Goal: Task Accomplishment & Management: Manage account settings

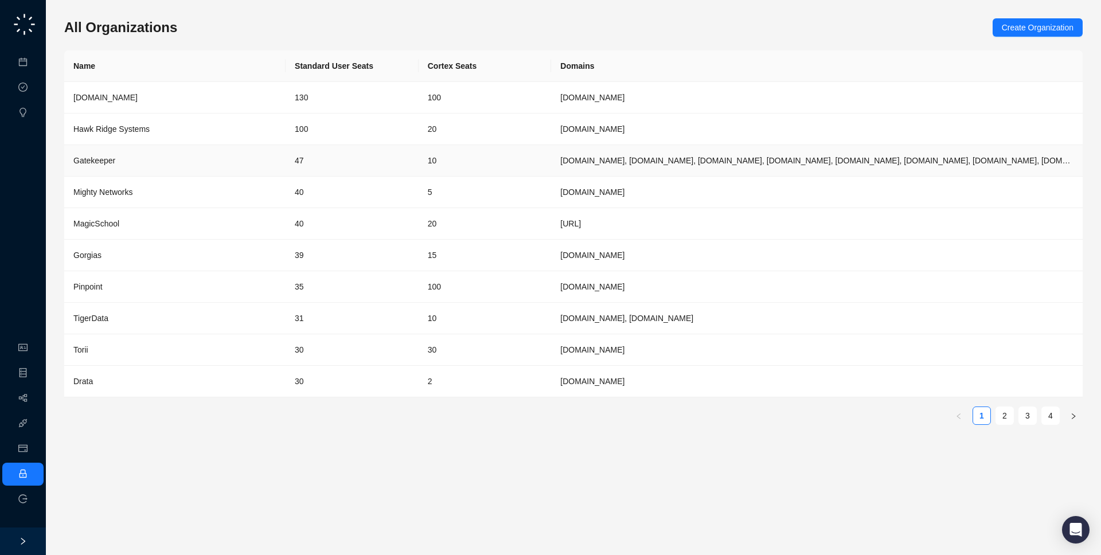
click at [556, 163] on td "[DOMAIN_NAME], [DOMAIN_NAME], [DOMAIN_NAME], [DOMAIN_NAME], [DOMAIN_NAME], [DOM…" at bounding box center [817, 161] width 532 height 32
click at [477, 255] on td "15" at bounding box center [485, 256] width 133 height 32
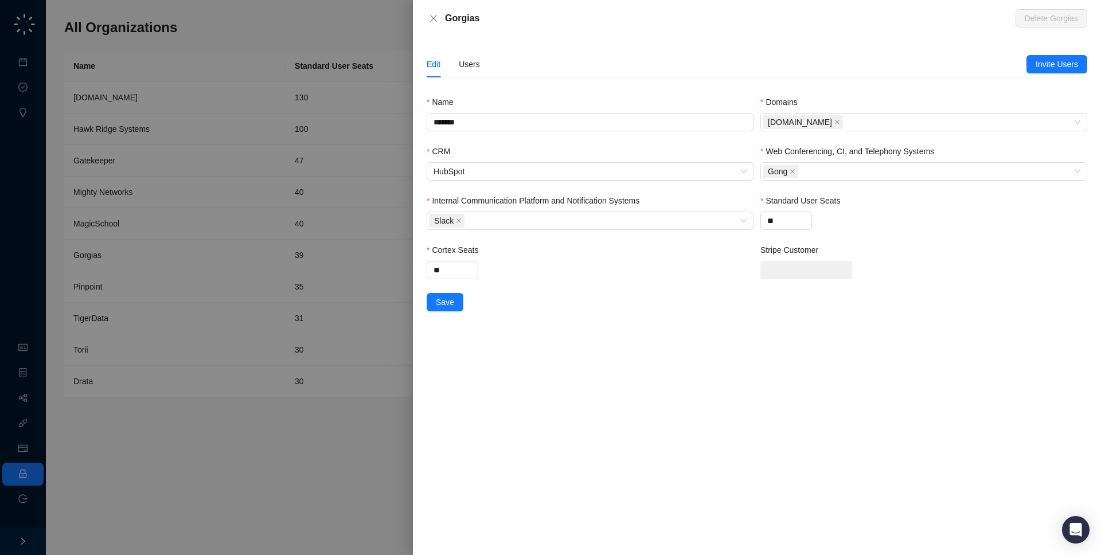
click at [458, 56] on div "Edit Users" at bounding box center [453, 64] width 53 height 26
click at [466, 67] on div "Users" at bounding box center [469, 64] width 21 height 13
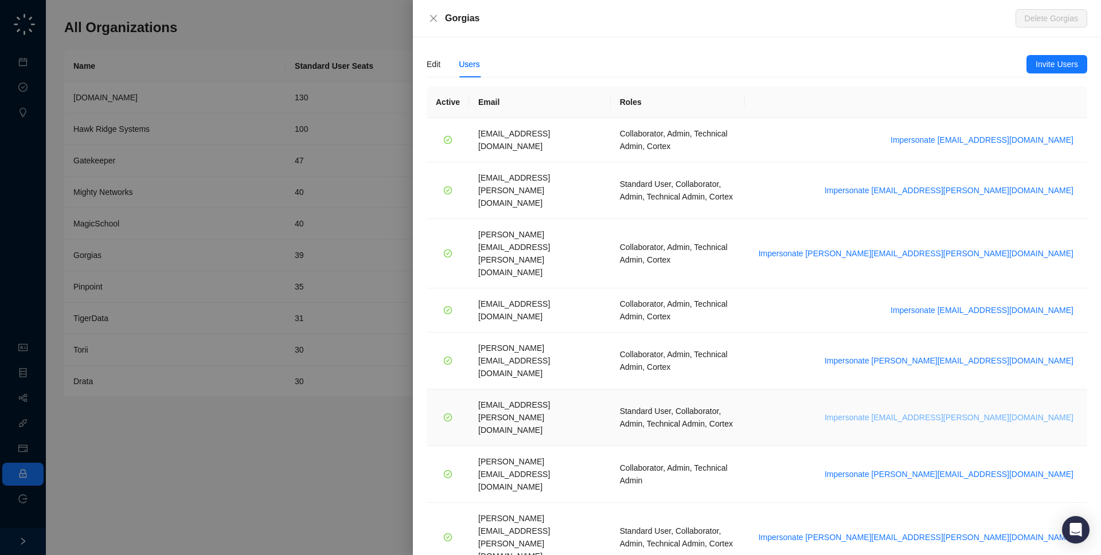
click at [975, 411] on span "Impersonate [EMAIL_ADDRESS][PERSON_NAME][DOMAIN_NAME]" at bounding box center [949, 417] width 249 height 13
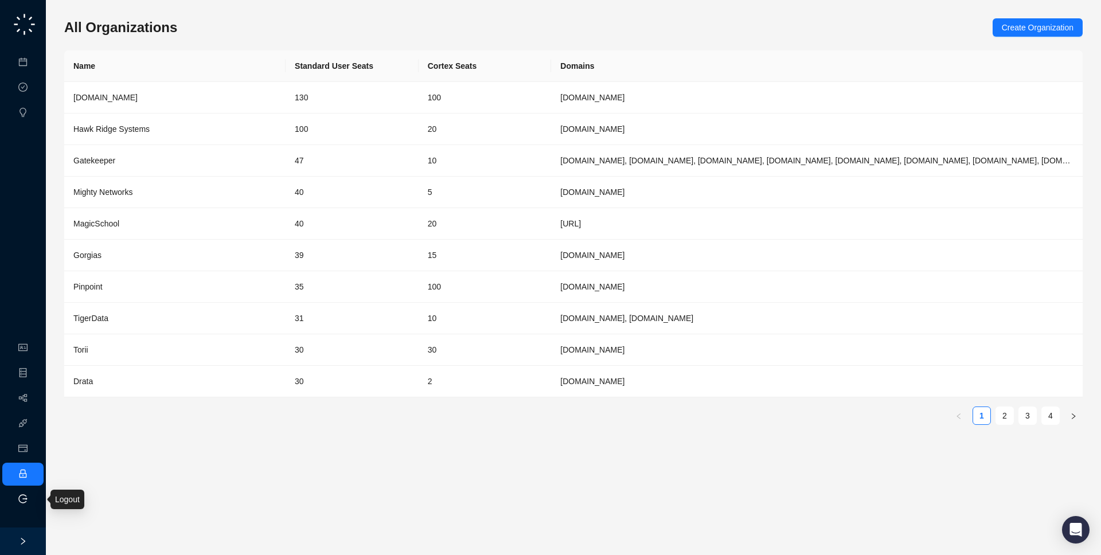
click at [24, 500] on icon "logout" at bounding box center [22, 498] width 9 height 9
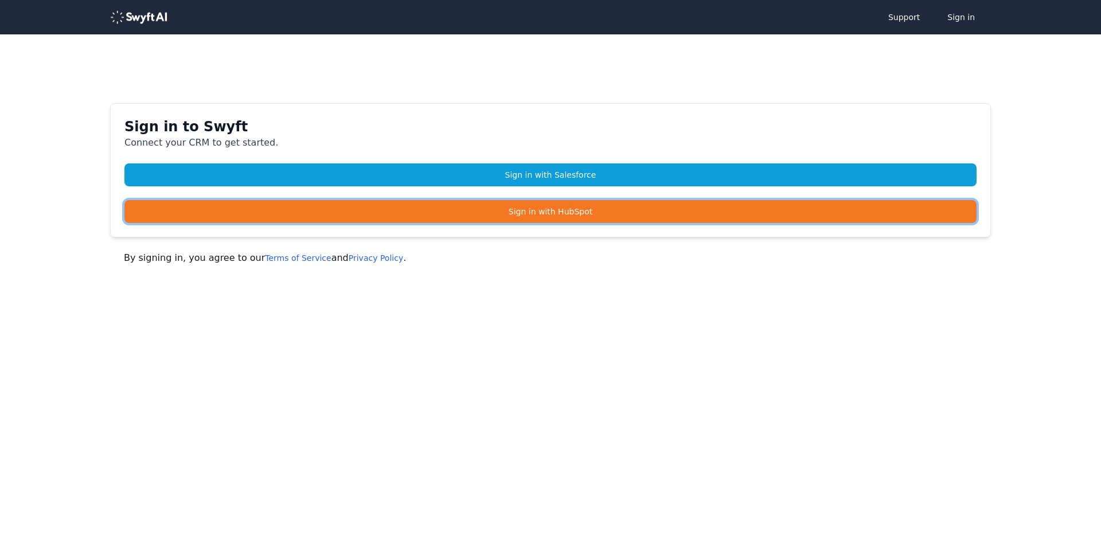
click at [416, 206] on link "Sign in with HubSpot" at bounding box center [550, 211] width 852 height 23
